Goal: Information Seeking & Learning: Learn about a topic

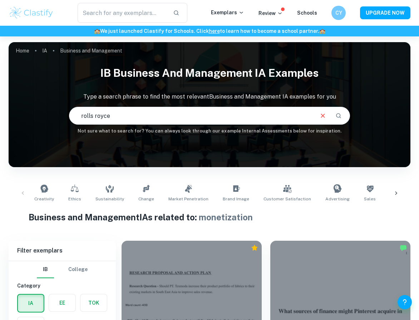
type input "rolls royce"
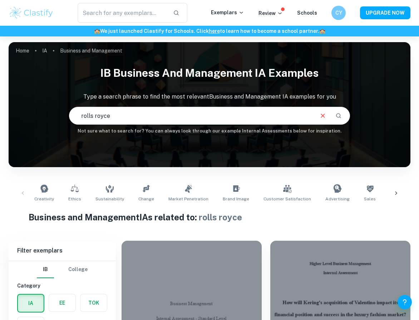
click at [118, 120] on input "rolls royce" at bounding box center [191, 116] width 244 height 20
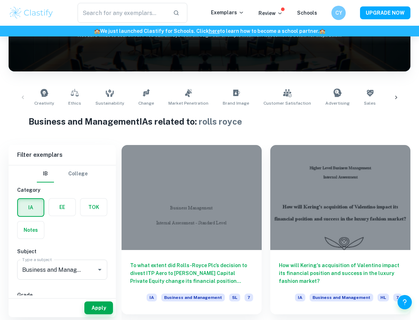
scroll to position [96, 0]
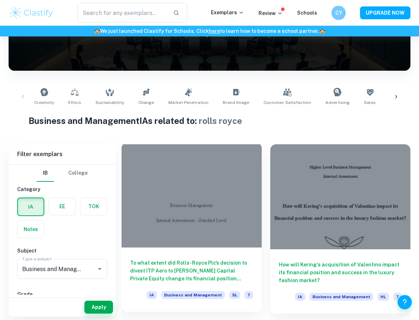
click at [165, 228] on div at bounding box center [191, 195] width 140 height 105
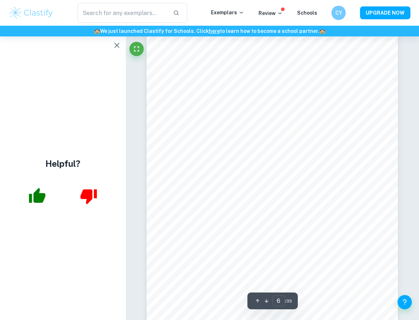
scroll to position [1900, 0]
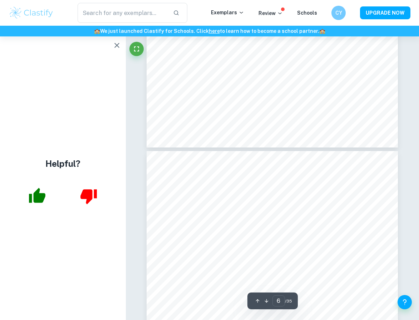
type input "7"
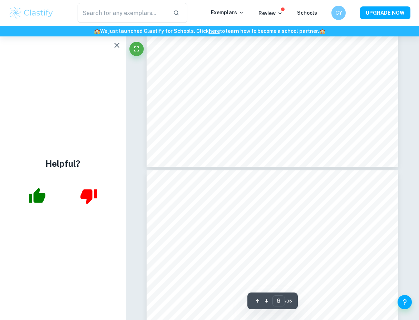
scroll to position [2089, 0]
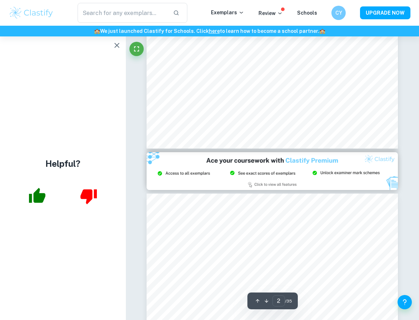
type input "3"
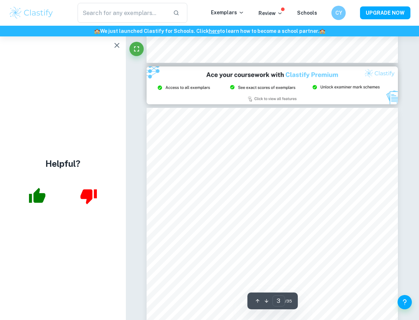
scroll to position [739, 0]
